Goal: Transaction & Acquisition: Purchase product/service

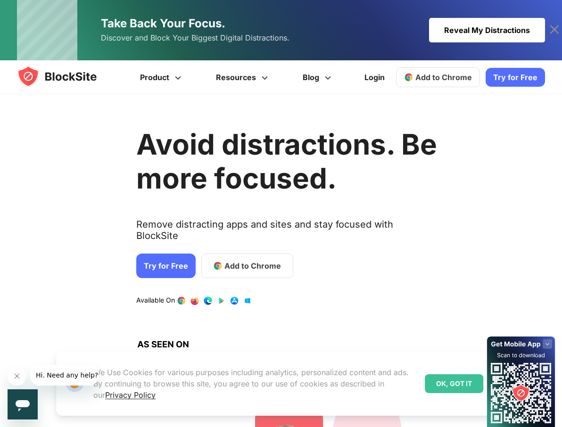
click at [161, 254] on link "Try for Free" at bounding box center [165, 266] width 59 height 25
click at [247, 260] on span "Add to Chrome" at bounding box center [252, 265] width 57 height 11
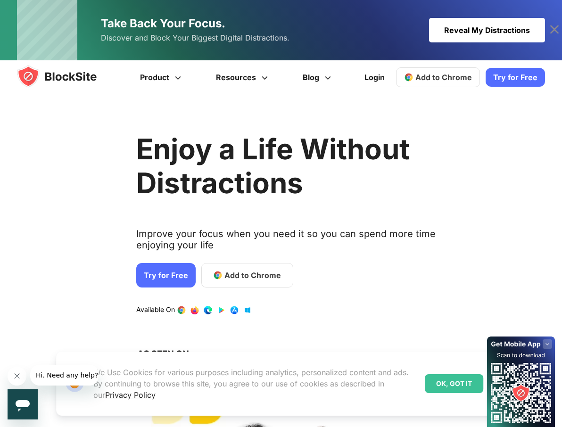
click at [144, 273] on link "Try for Free" at bounding box center [165, 275] width 59 height 25
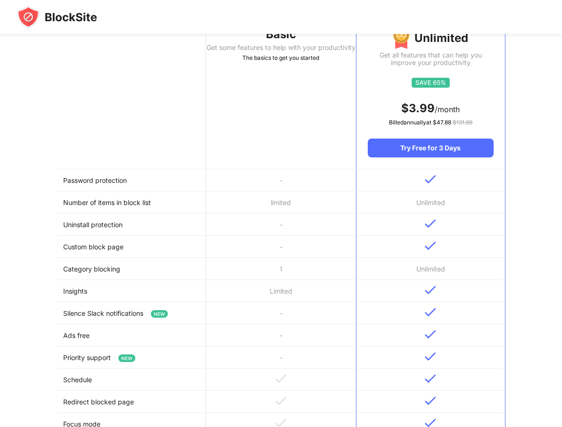
scroll to position [120, 0]
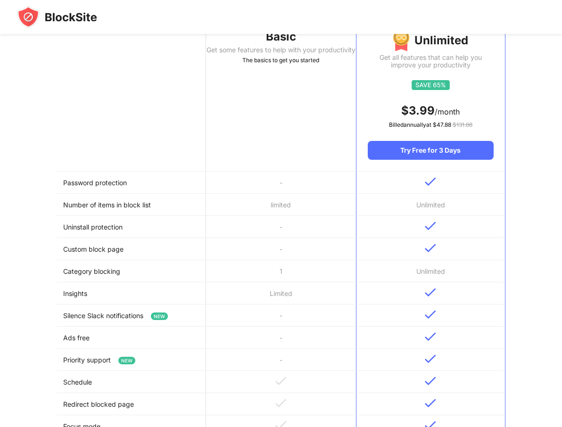
click at [283, 140] on th "Basic Get some features to help with your productivity The basics to get you st…" at bounding box center [280, 91] width 149 height 159
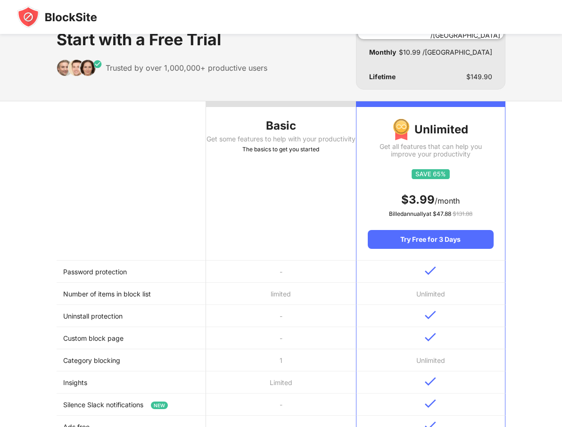
scroll to position [0, 0]
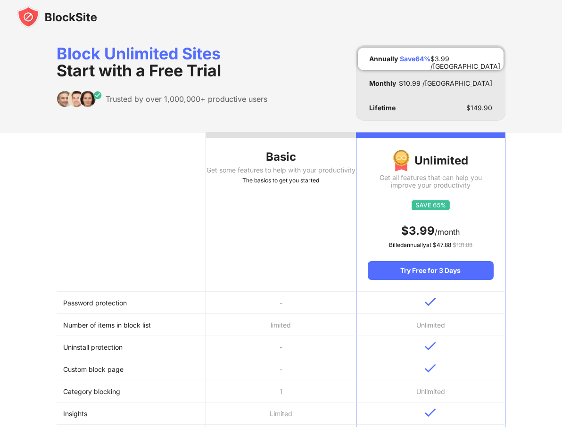
click at [281, 152] on div "Basic" at bounding box center [280, 156] width 149 height 15
click at [286, 152] on div "Basic" at bounding box center [280, 156] width 149 height 15
click at [260, 152] on div "Basic" at bounding box center [280, 156] width 149 height 15
click at [281, 185] on div "The basics to get you started" at bounding box center [280, 180] width 149 height 9
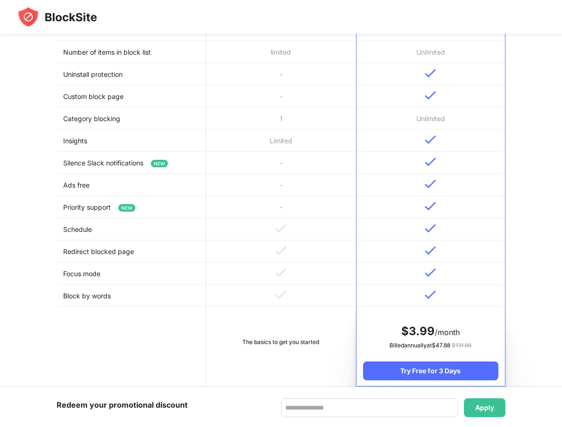
scroll to position [483, 0]
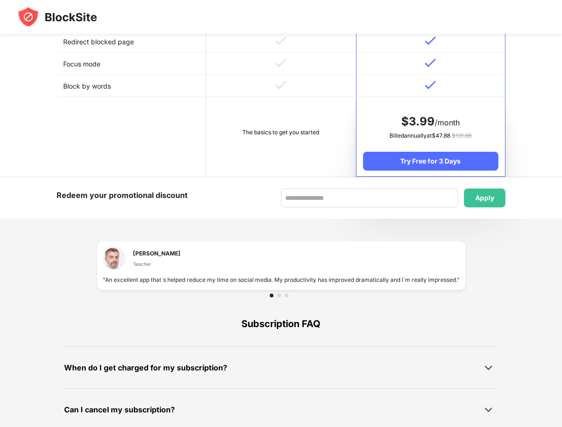
click at [284, 148] on td "The basics to get you started" at bounding box center [280, 137] width 149 height 80
click at [283, 155] on td "The basics to get you started" at bounding box center [280, 137] width 149 height 80
click at [301, 165] on td "The basics to get you started" at bounding box center [280, 137] width 149 height 80
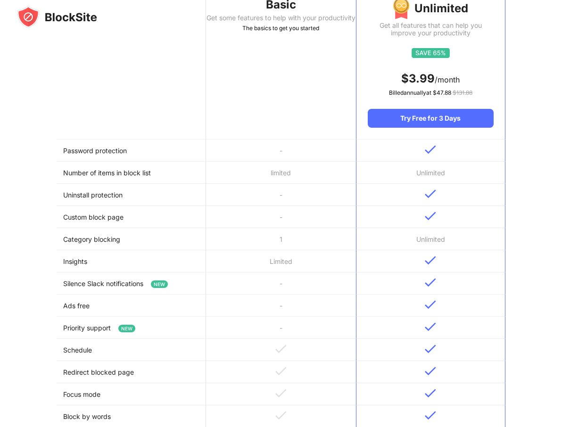
scroll to position [0, 0]
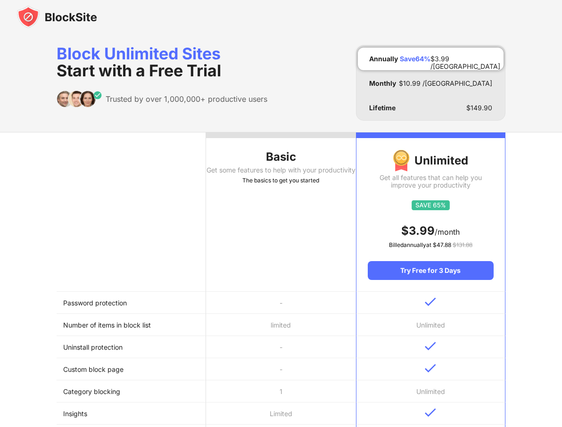
click at [391, 200] on div at bounding box center [431, 206] width 126 height 12
click at [381, 209] on div at bounding box center [431, 206] width 126 height 12
click at [317, 163] on div "Basic" at bounding box center [280, 156] width 149 height 15
click at [314, 145] on th "Basic Get some features to help with your productivity The basics to get you st…" at bounding box center [280, 211] width 149 height 159
click at [317, 140] on th "Basic Get some features to help with your productivity The basics to get you st…" at bounding box center [280, 211] width 149 height 159
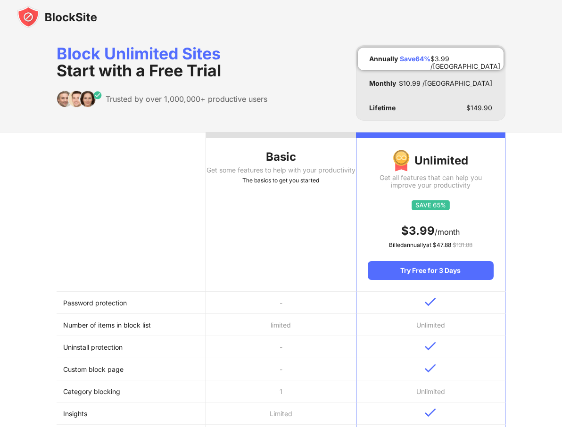
click at [398, 145] on div "Unlimited Get all features that can help you improve your productivity $ 3.99 /…" at bounding box center [430, 209] width 148 height 142
click at [432, 155] on div "Unlimited" at bounding box center [431, 160] width 126 height 23
click at [82, 215] on th at bounding box center [131, 211] width 149 height 159
click at [92, 213] on th at bounding box center [131, 211] width 149 height 159
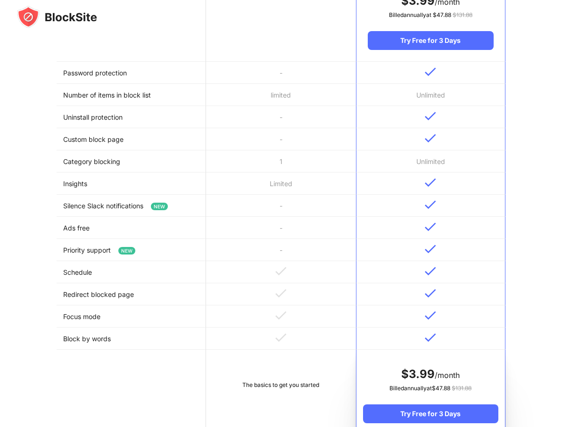
scroll to position [469, 0]
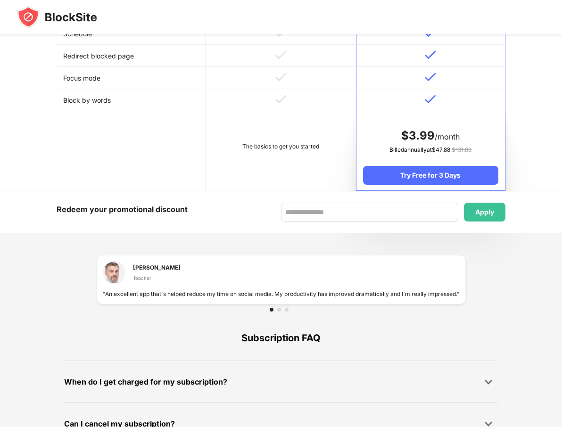
click at [290, 188] on td "The basics to get you started" at bounding box center [280, 151] width 149 height 80
click at [285, 176] on td "The basics to get you started" at bounding box center [280, 151] width 149 height 80
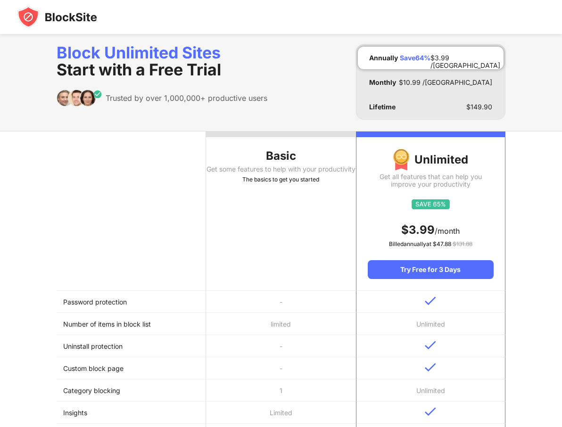
scroll to position [0, 0]
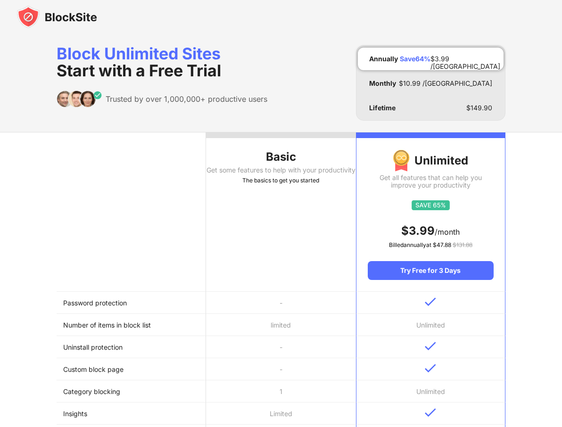
click at [292, 224] on th "Basic Get some features to help with your productivity The basics to get you st…" at bounding box center [280, 211] width 149 height 159
click at [285, 217] on th "Basic Get some features to help with your productivity The basics to get you st…" at bounding box center [280, 211] width 149 height 159
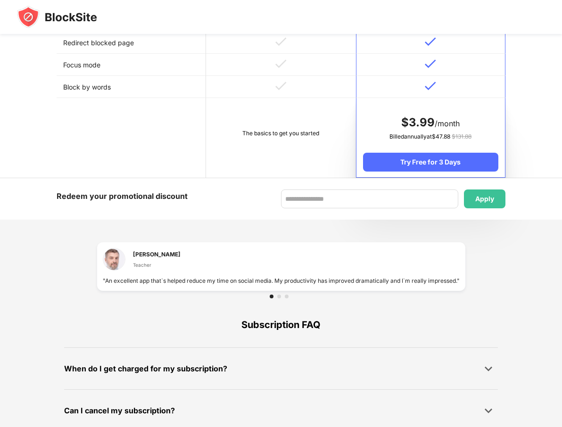
scroll to position [539, 0]
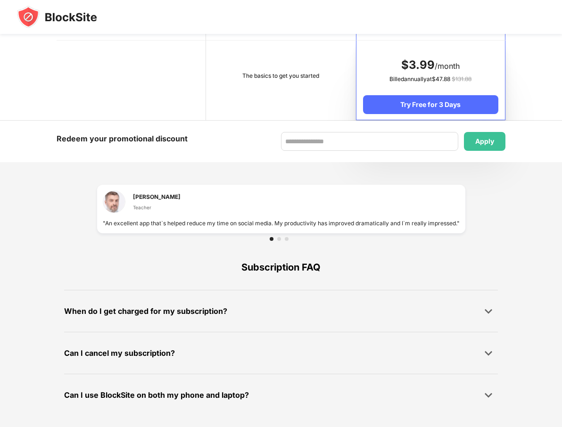
click at [275, 101] on td "The basics to get you started" at bounding box center [280, 81] width 149 height 80
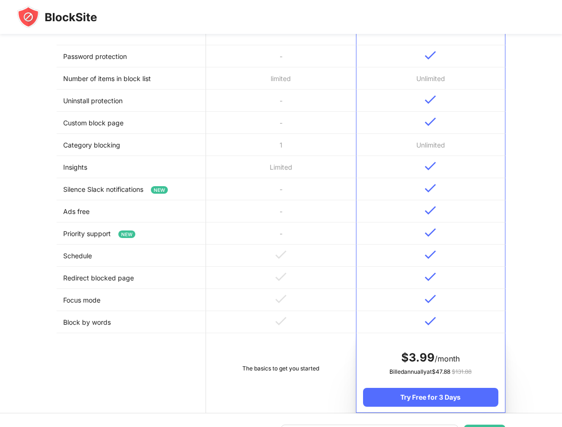
scroll to position [203, 0]
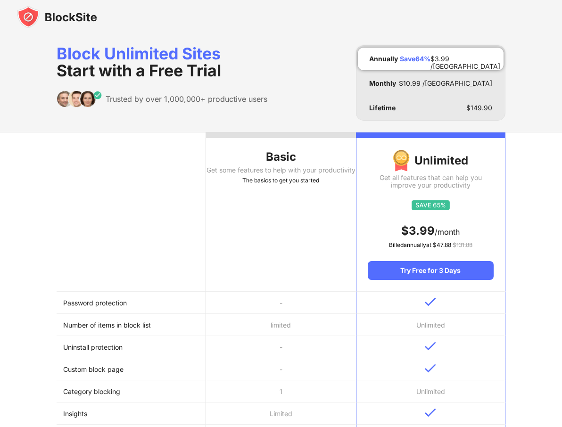
click at [235, 232] on th "Basic Get some features to help with your productivity The basics to get you st…" at bounding box center [280, 211] width 149 height 159
click at [259, 234] on th "Basic Get some features to help with your productivity The basics to get you st…" at bounding box center [280, 211] width 149 height 159
